Goal: Find specific page/section: Find specific page/section

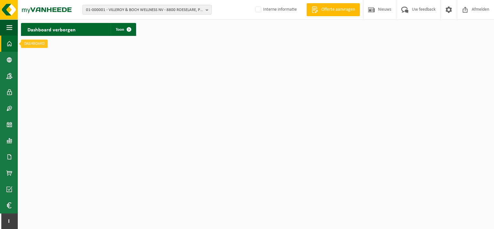
click at [8, 45] on span at bounding box center [9, 44] width 6 height 16
click at [9, 24] on span "button" at bounding box center [9, 27] width 6 height 16
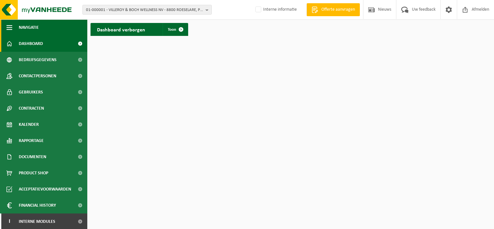
click at [9, 24] on span "button" at bounding box center [9, 27] width 6 height 16
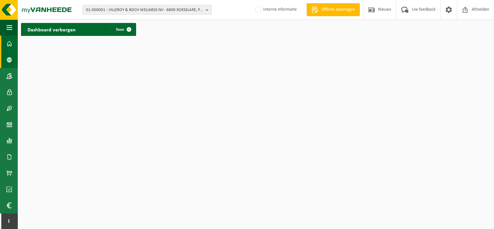
click at [8, 59] on span at bounding box center [9, 60] width 6 height 16
